Goal: Task Accomplishment & Management: Manage account settings

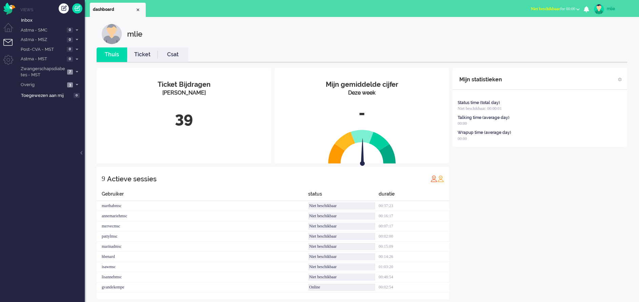
click at [147, 57] on link "Ticket" at bounding box center [142, 55] width 31 height 8
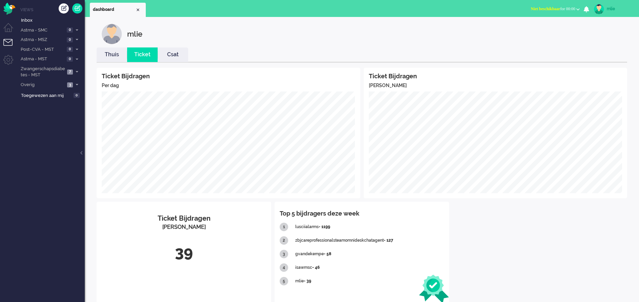
click at [544, 9] on span "Niet beschikbaar" at bounding box center [545, 8] width 29 height 5
click at [530, 30] on label "Online" at bounding box center [552, 30] width 54 height 6
click at [79, 27] on li "Astma - SMC 0" at bounding box center [51, 30] width 68 height 10
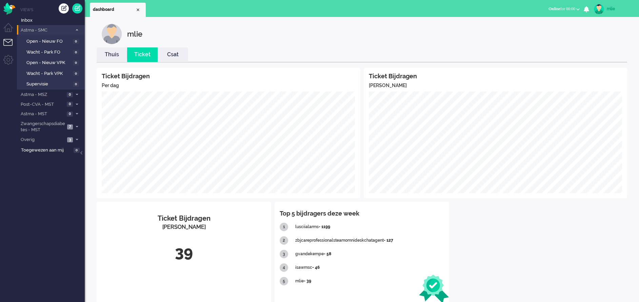
click at [76, 29] on icon at bounding box center [77, 30] width 2 height 2
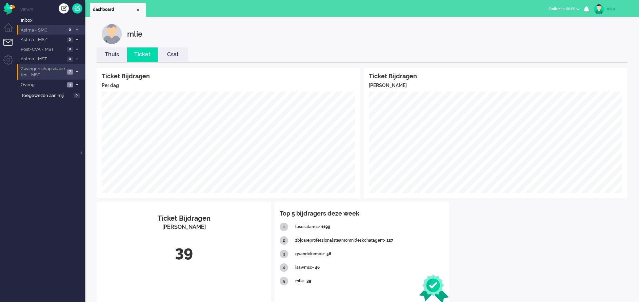
click at [77, 70] on icon at bounding box center [77, 71] width 2 height 2
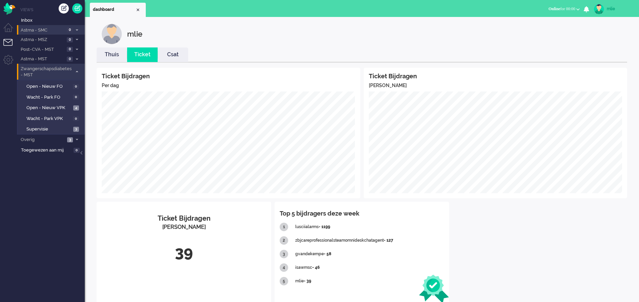
click at [77, 72] on icon at bounding box center [77, 71] width 2 height 2
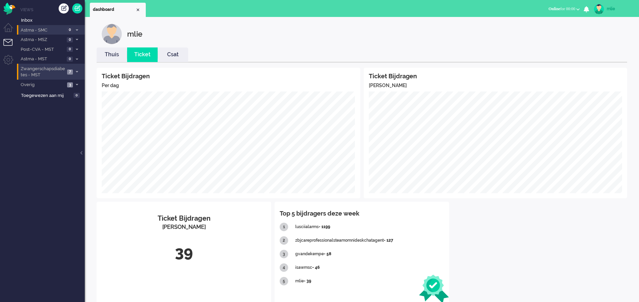
click at [553, 6] on button "Online for 00:00" at bounding box center [563, 9] width 39 height 10
click at [532, 23] on label "Niet beschikbaar" at bounding box center [552, 23] width 54 height 6
click at [611, 8] on div "mlie" at bounding box center [619, 8] width 25 height 7
click at [597, 54] on link "Uitloggen" at bounding box center [611, 54] width 47 height 7
